Goal: Task Accomplishment & Management: Manage account settings

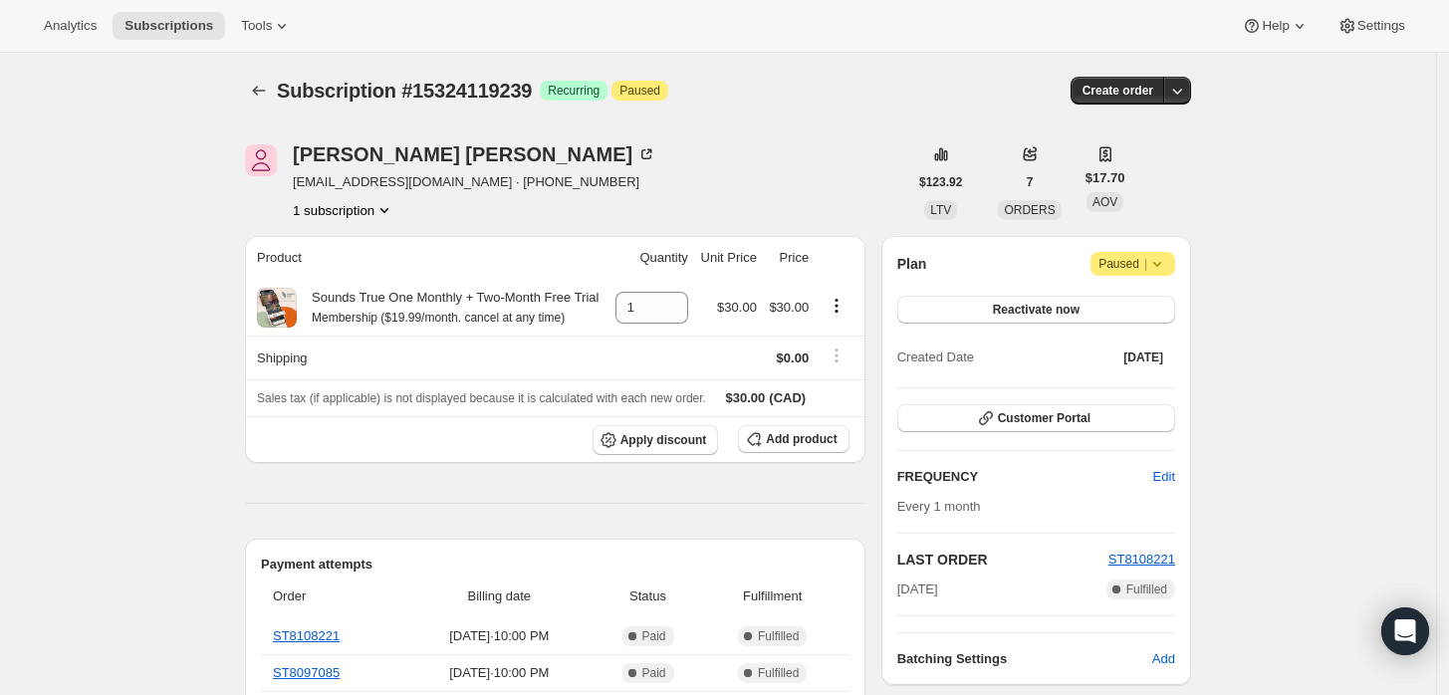
click at [1171, 274] on span "Attention Paused |" at bounding box center [1133, 264] width 85 height 24
click at [1141, 308] on span "Cancel subscription" at bounding box center [1141, 302] width 113 height 15
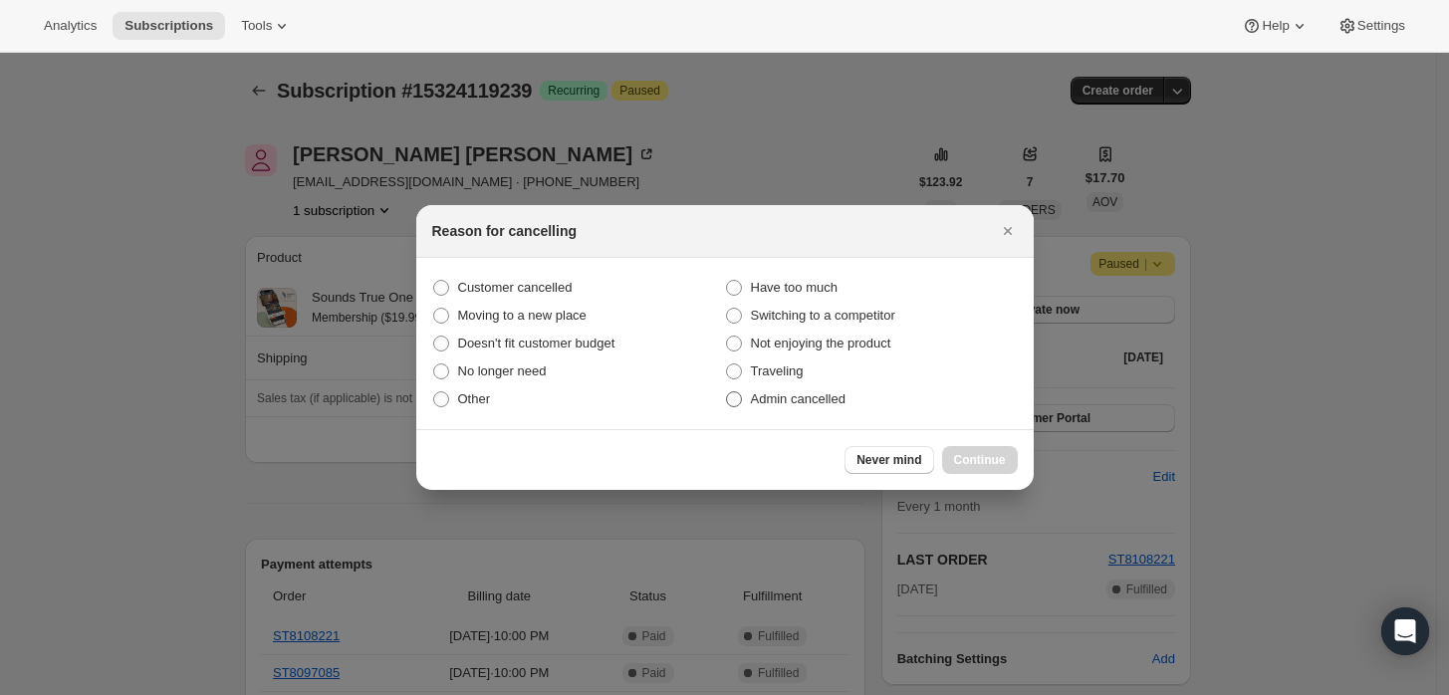
click at [775, 394] on span "Admin cancelled" at bounding box center [798, 398] width 95 height 15
click at [727, 392] on input "Admin cancelled" at bounding box center [726, 391] width 1 height 1
radio input "true"
drag, startPoint x: 976, startPoint y: 456, endPoint x: 967, endPoint y: 450, distance: 10.8
click at [977, 456] on span "Continue" at bounding box center [980, 460] width 52 height 16
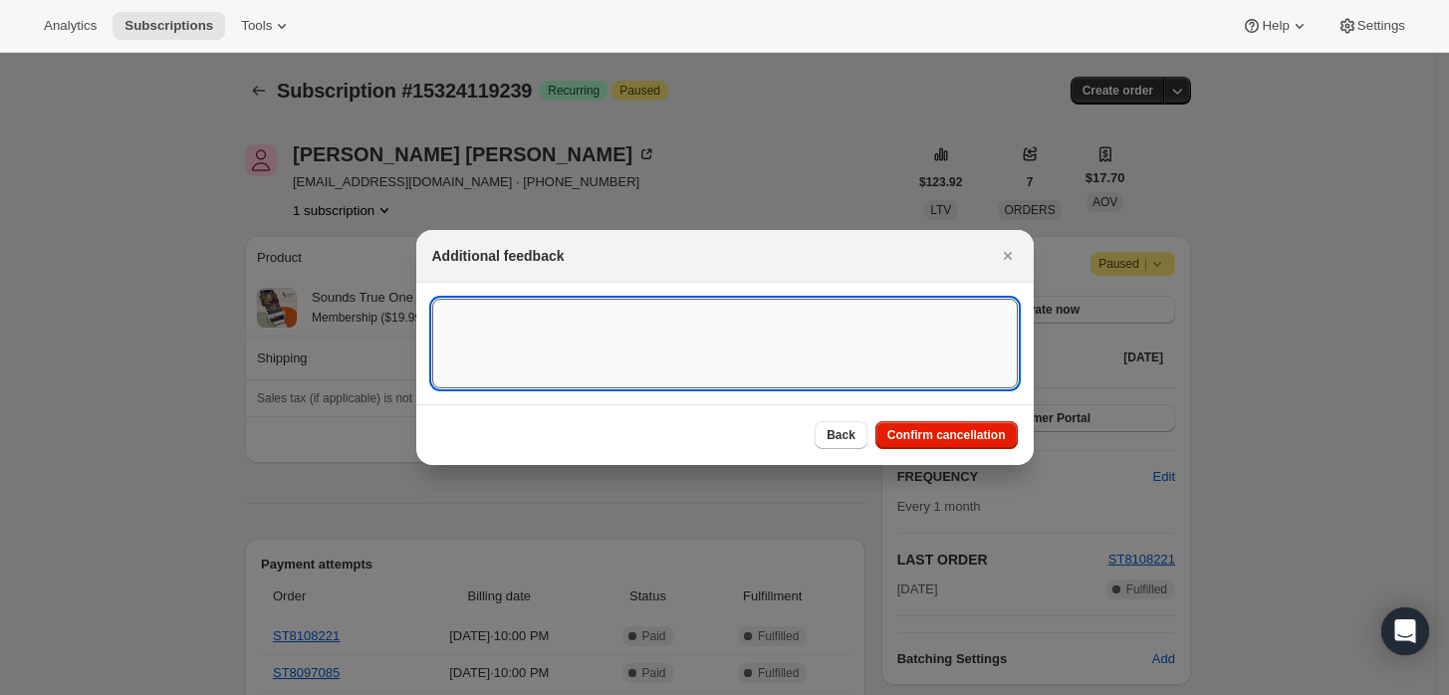
click at [747, 375] on textarea ":rbj:" at bounding box center [725, 344] width 586 height 90
type textarea "Customer requested cancellation and refund."
click at [956, 439] on span "Confirm cancellation" at bounding box center [947, 435] width 119 height 16
